Goal: Find specific page/section: Find specific page/section

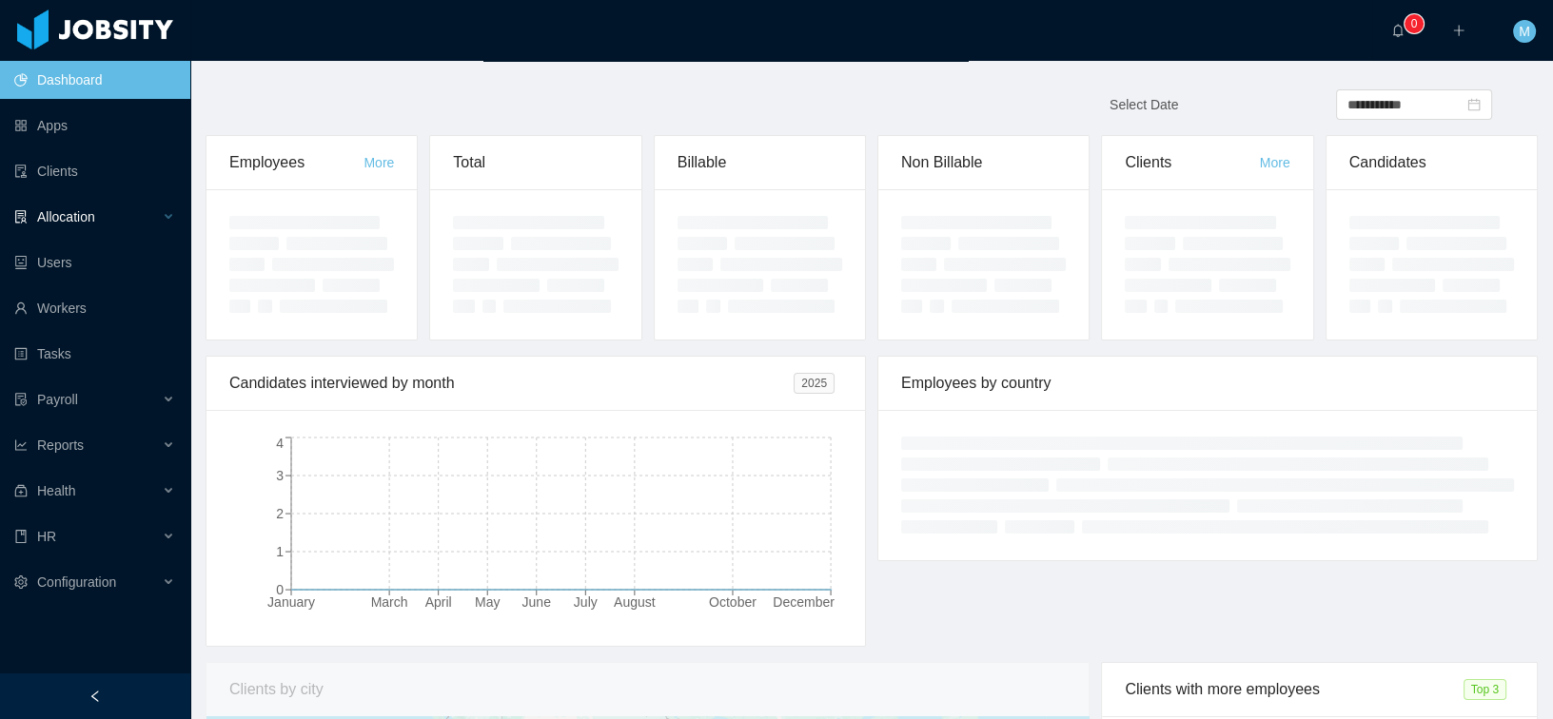
click at [53, 225] on div "Allocation" at bounding box center [95, 217] width 190 height 38
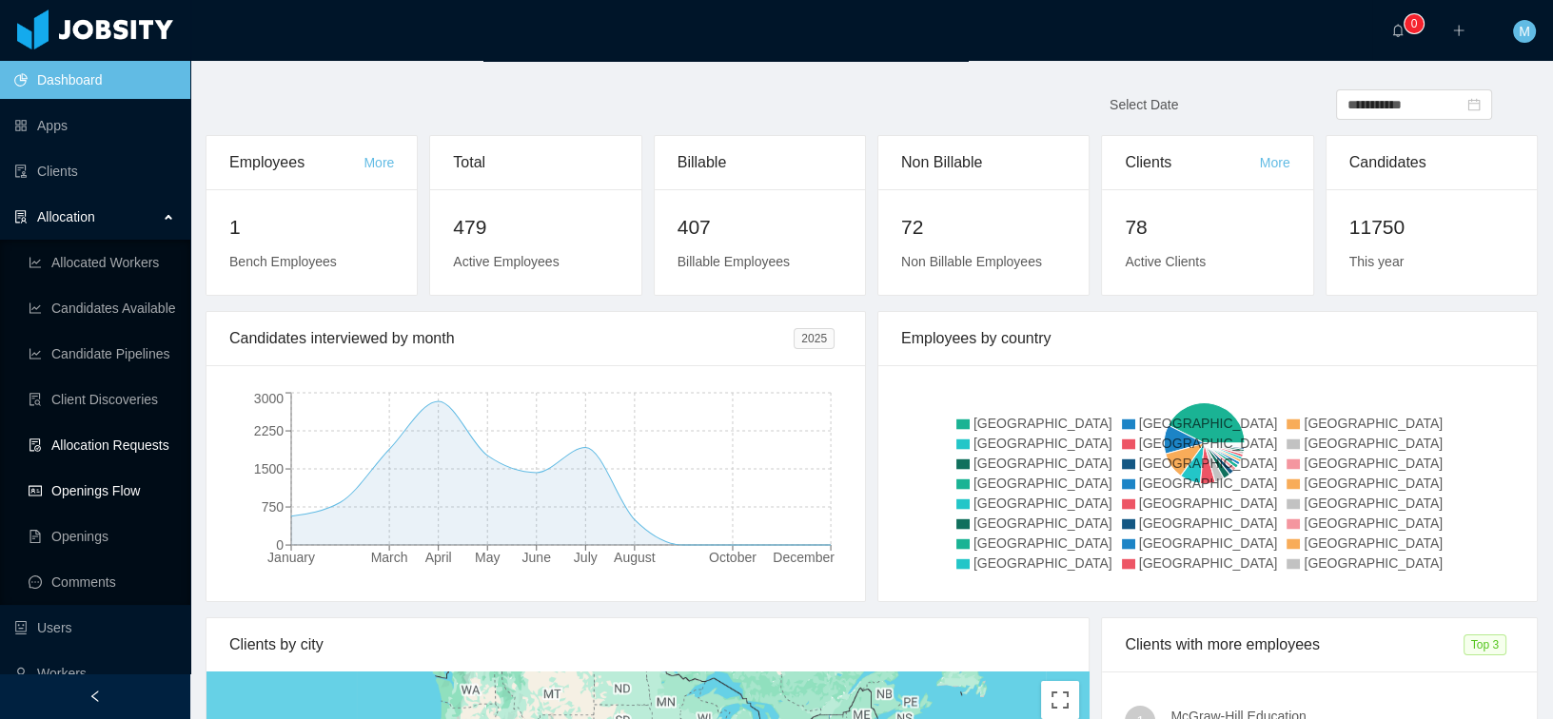
click at [99, 484] on link "Openings Flow" at bounding box center [102, 491] width 147 height 38
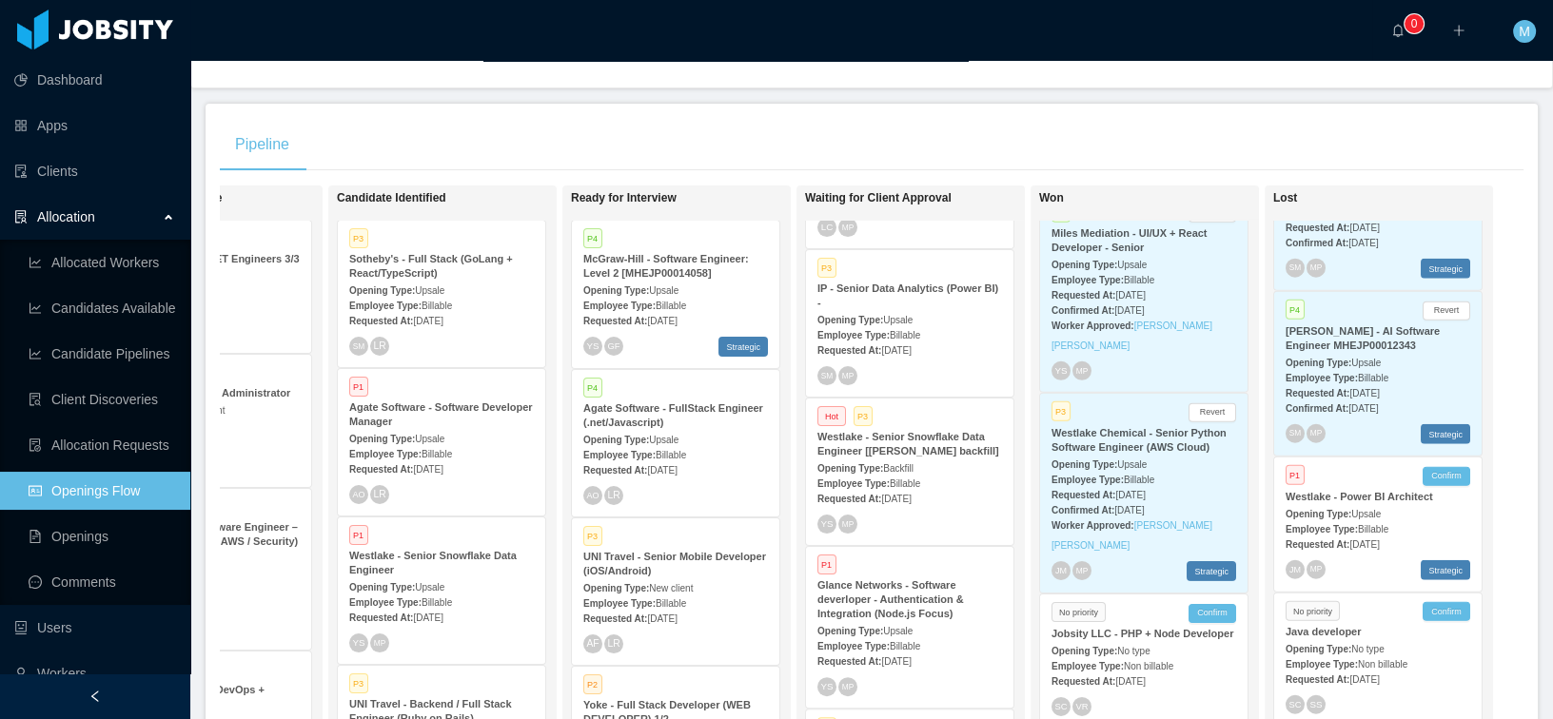
scroll to position [24088, 0]
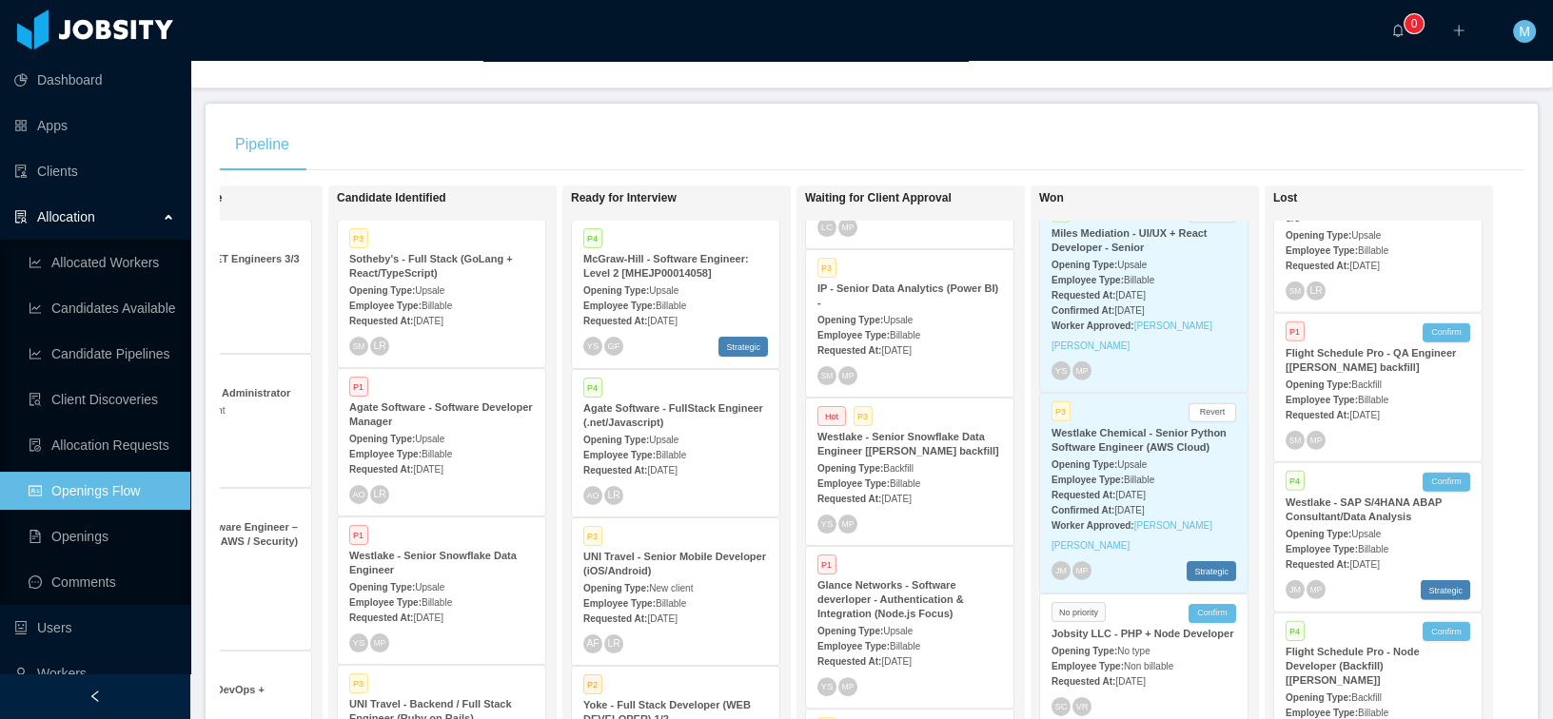
click at [893, 457] on strong "Westlake - Senior Snowflake Data Engineer [[PERSON_NAME] backfill]" at bounding box center [908, 444] width 182 height 26
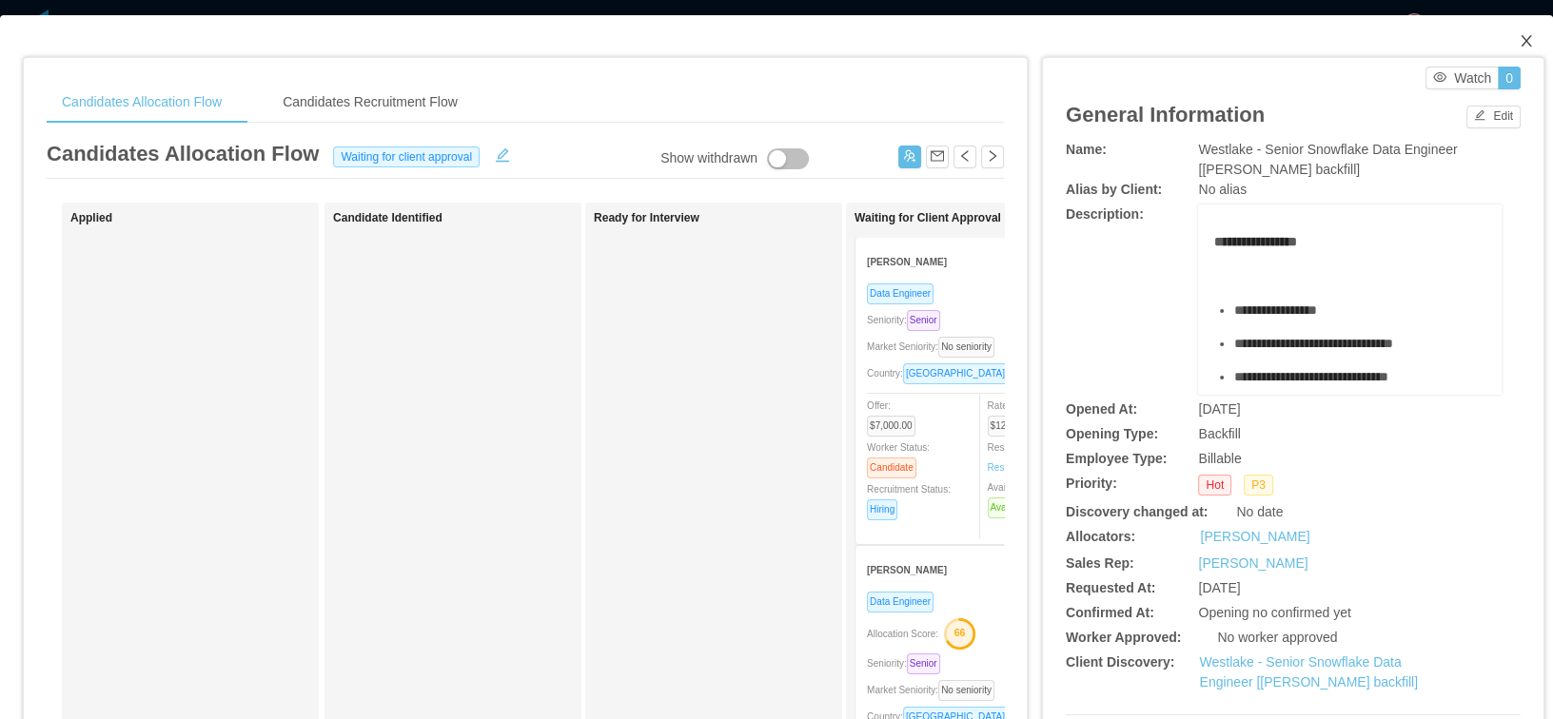
click at [1509, 49] on span "Close" at bounding box center [1526, 41] width 53 height 53
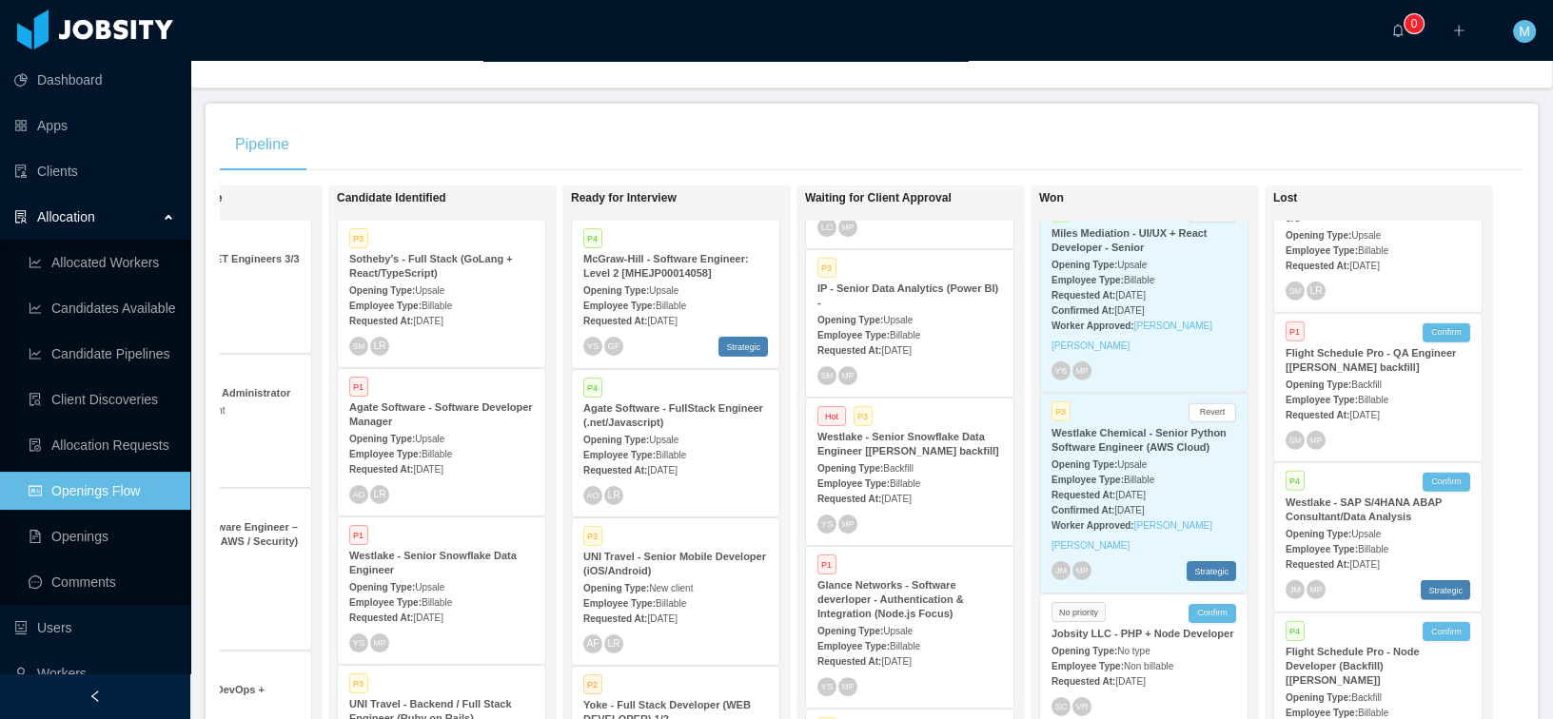
click at [436, 577] on div "Opening Type: Upsale" at bounding box center [441, 587] width 185 height 20
